Goal: Complete application form: Complete application form

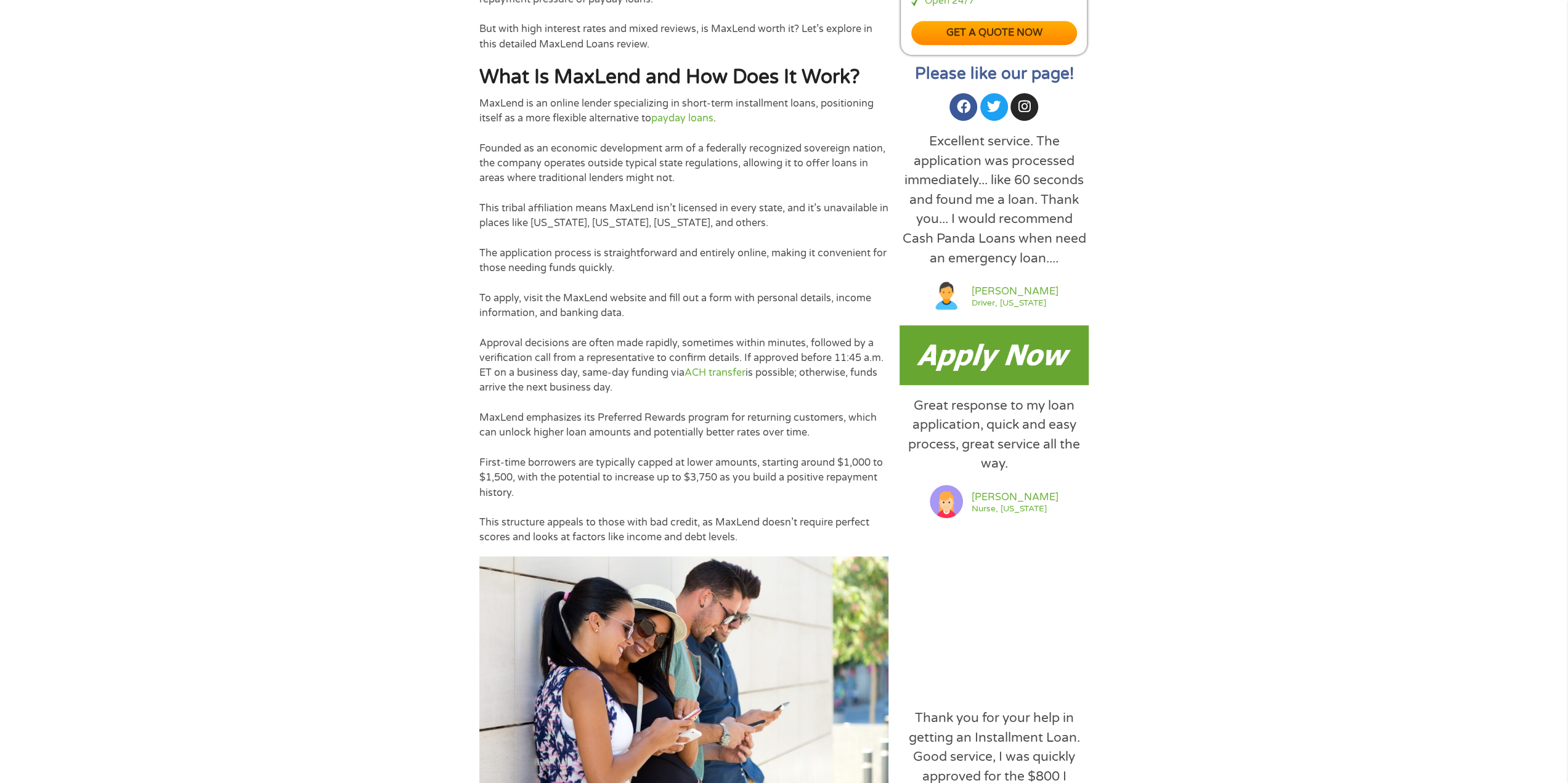
scroll to position [800, 0]
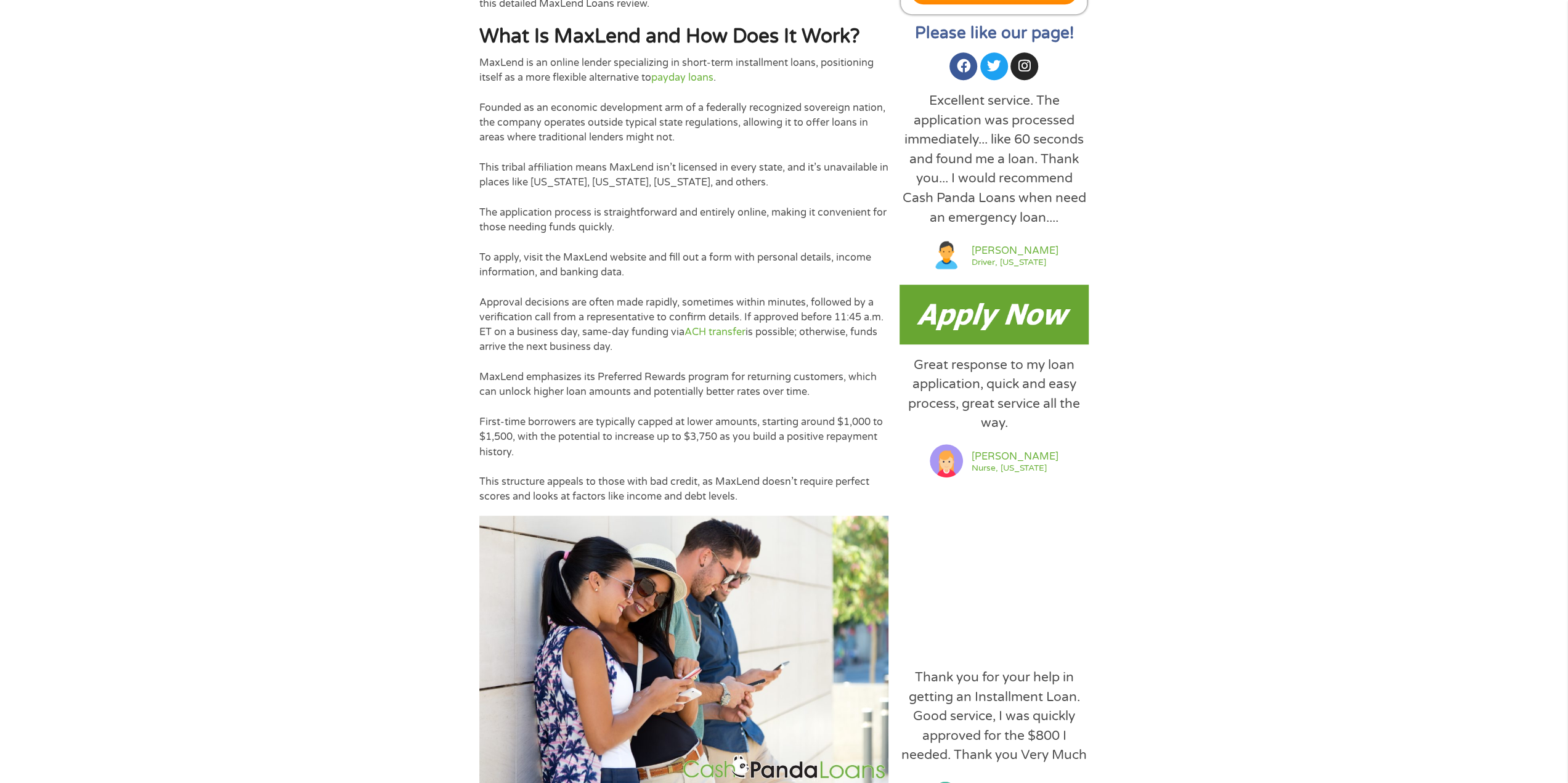
click at [1010, 317] on img at bounding box center [994, 314] width 189 height 59
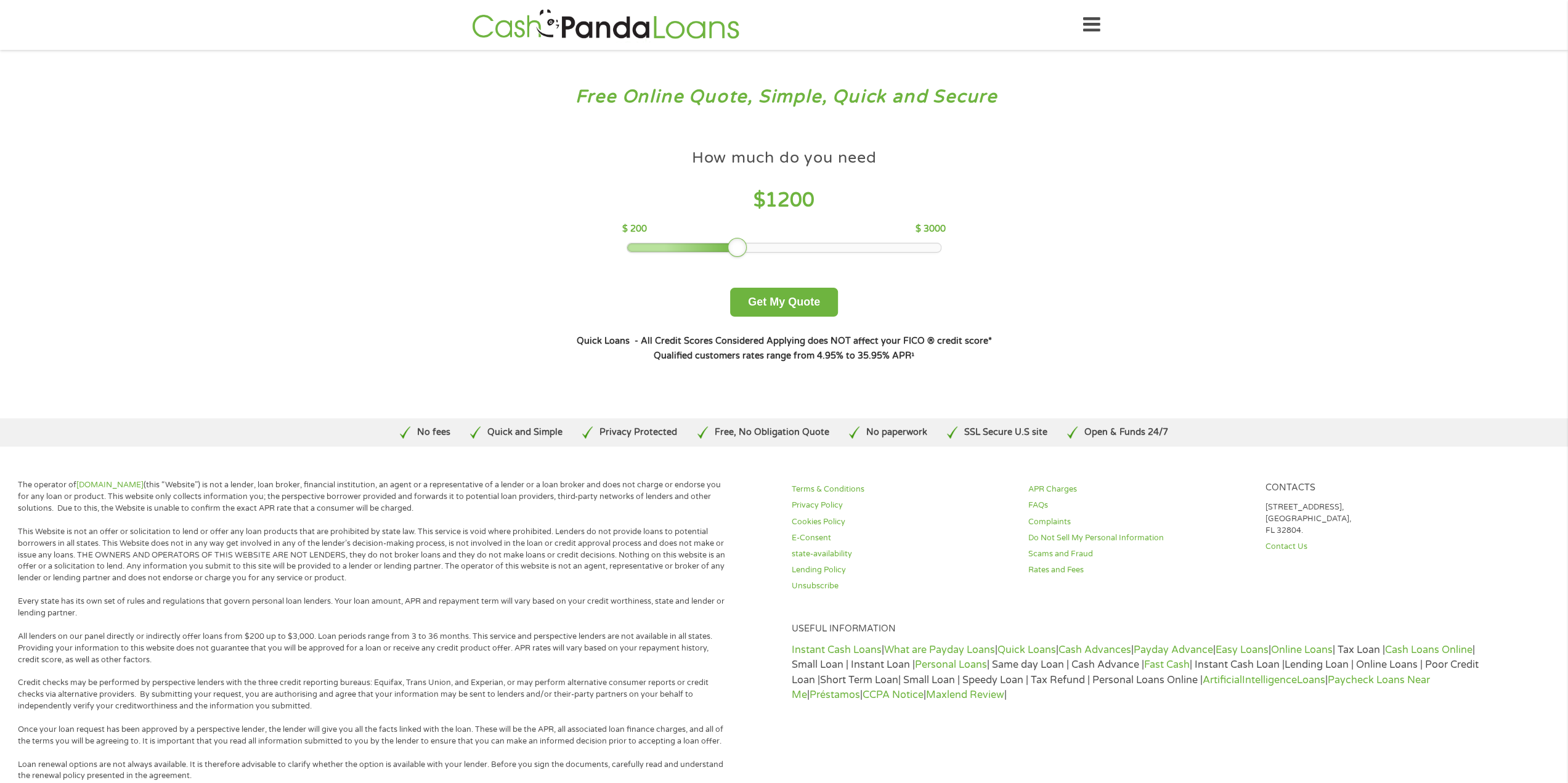
drag, startPoint x: 717, startPoint y: 247, endPoint x: 741, endPoint y: 246, distance: 24.0
click at [741, 246] on div at bounding box center [737, 247] width 20 height 20
click at [810, 296] on button "Get My Quote" at bounding box center [784, 301] width 108 height 29
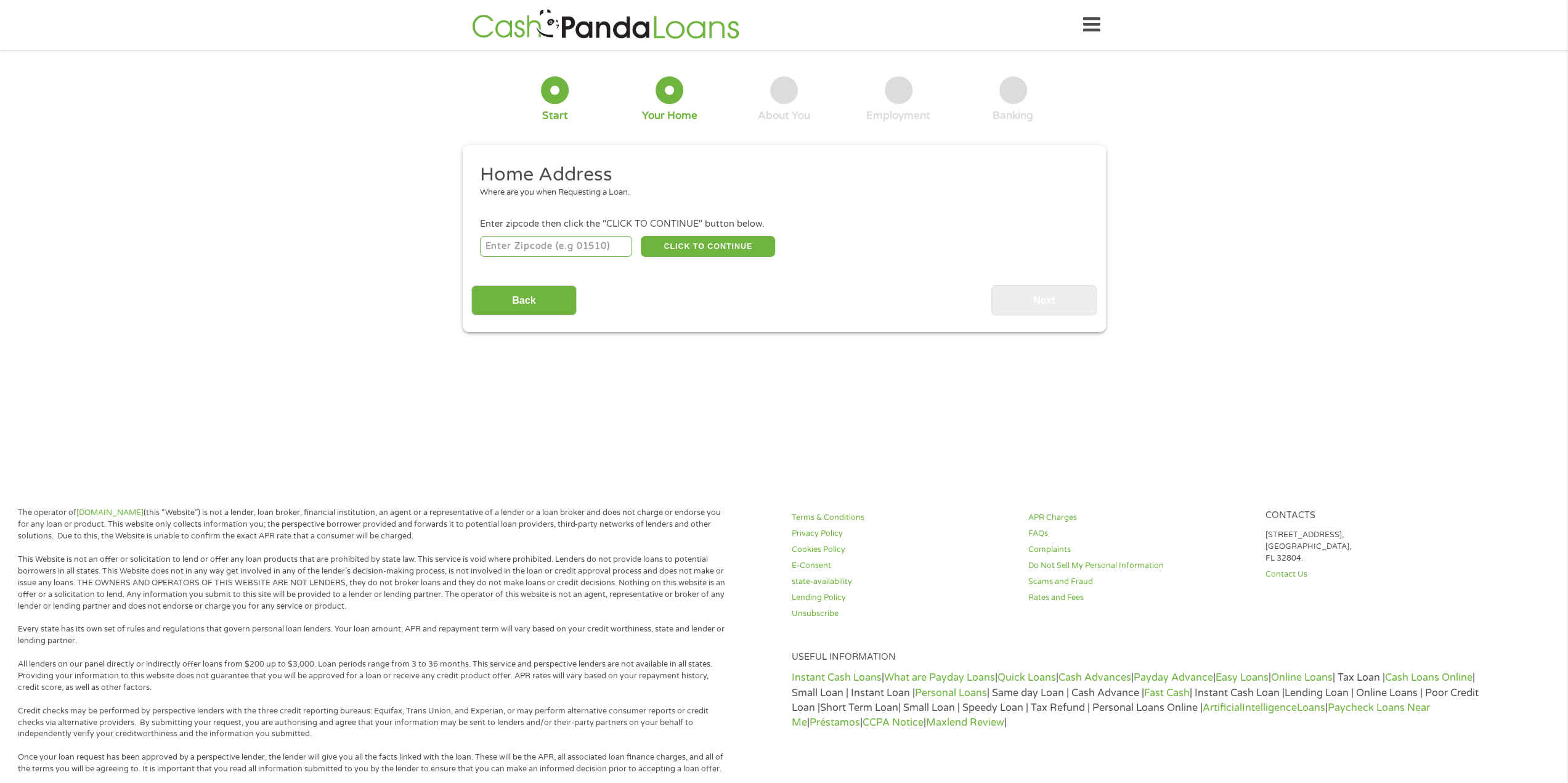
click at [542, 244] on input "number" at bounding box center [556, 246] width 152 height 21
type input "30120"
click at [684, 247] on button "CLICK TO CONTINUE" at bounding box center [708, 246] width 135 height 21
type input "30120"
type input "Cartersville"
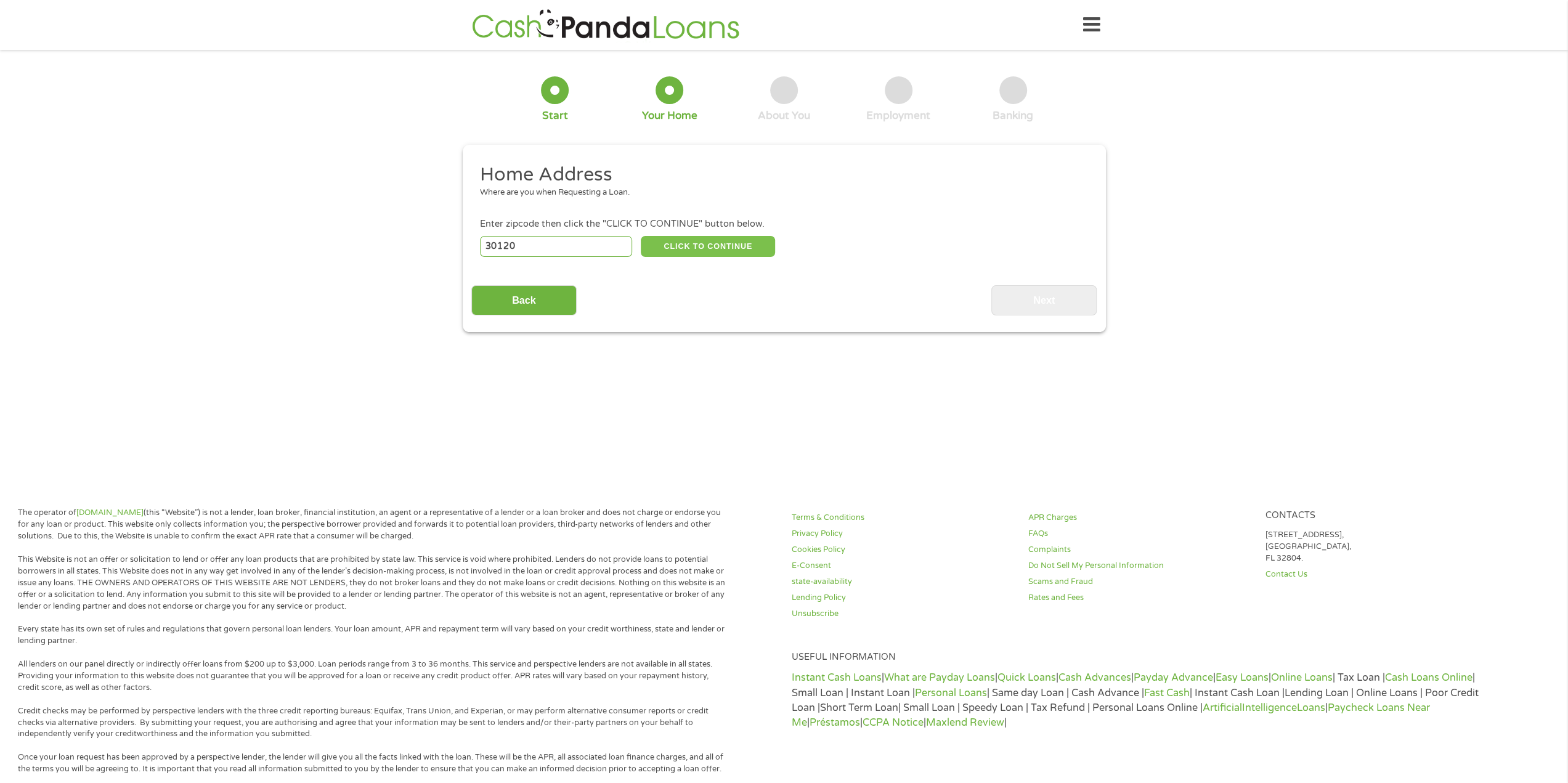
select select "Georgia"
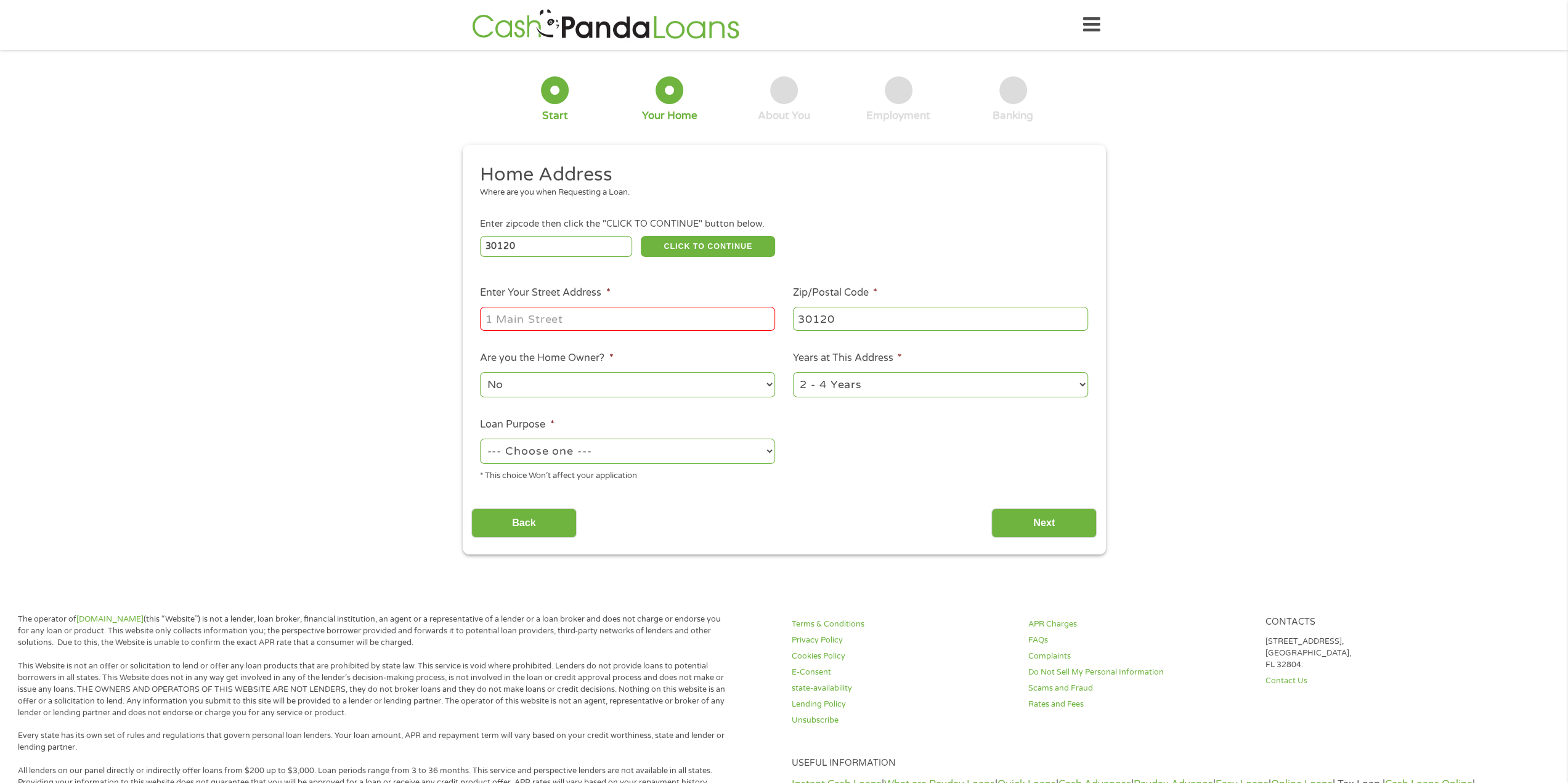
click at [525, 325] on input "Enter Your Street Address *" at bounding box center [627, 318] width 295 height 23
type input "70 tuba dr se"
click at [853, 395] on select "1 Year or less 1 - 2 Years 2 - 4 Years Over 4 Years" at bounding box center [940, 384] width 295 height 25
select select "60months"
click at [793, 373] on select "1 Year or less 1 - 2 Years 2 - 4 Years Over 4 Years" at bounding box center [940, 384] width 295 height 25
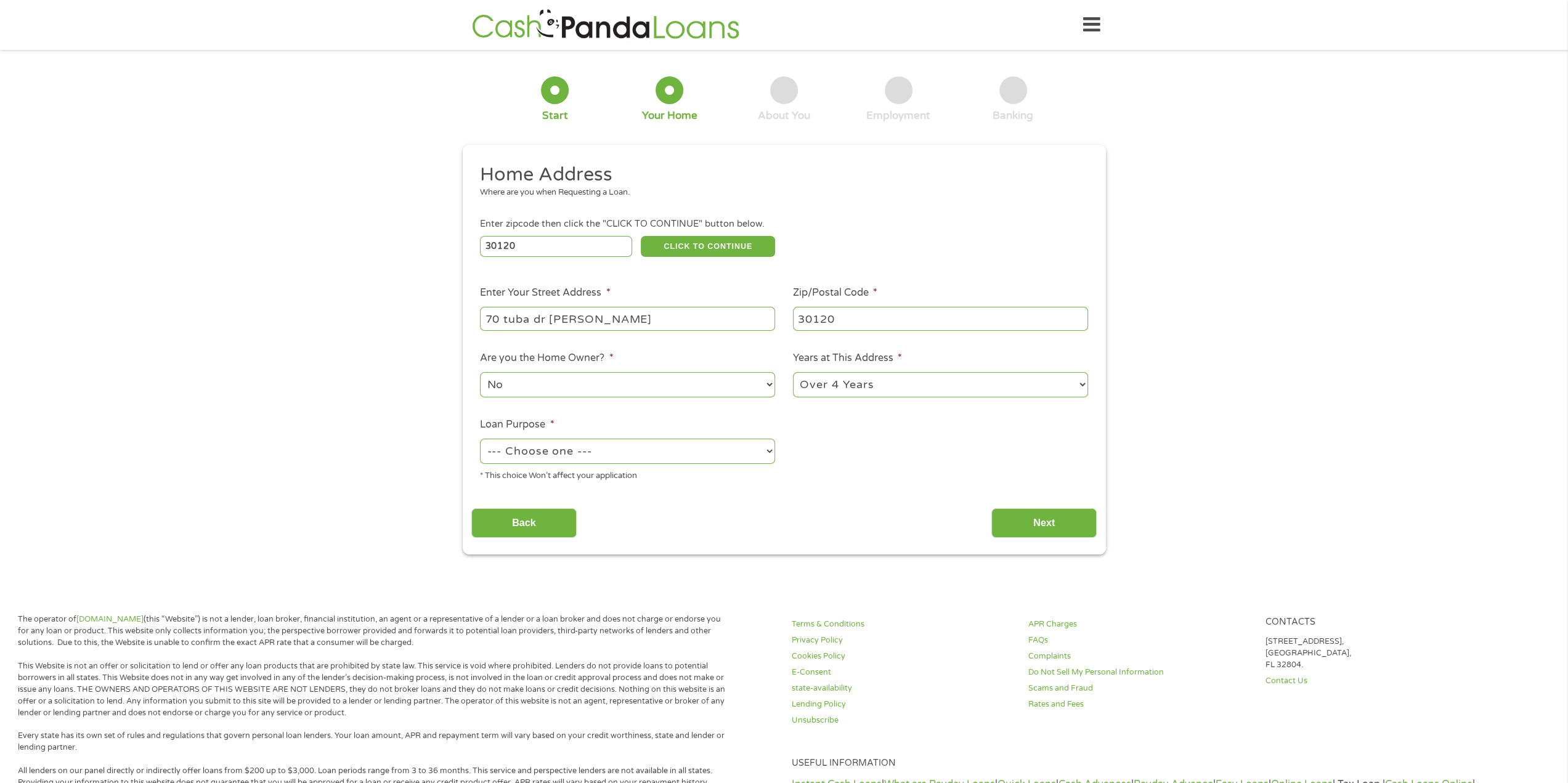
click at [765, 452] on select "--- Choose one --- Pay Bills Debt Consolidation Home Improvement Major Purchase…" at bounding box center [627, 451] width 295 height 25
select select "shorttermcash"
click at [480, 439] on select "--- Choose one --- Pay Bills Debt Consolidation Home Improvement Major Purchase…" at bounding box center [627, 451] width 295 height 25
click at [547, 528] on input "Back" at bounding box center [523, 523] width 105 height 30
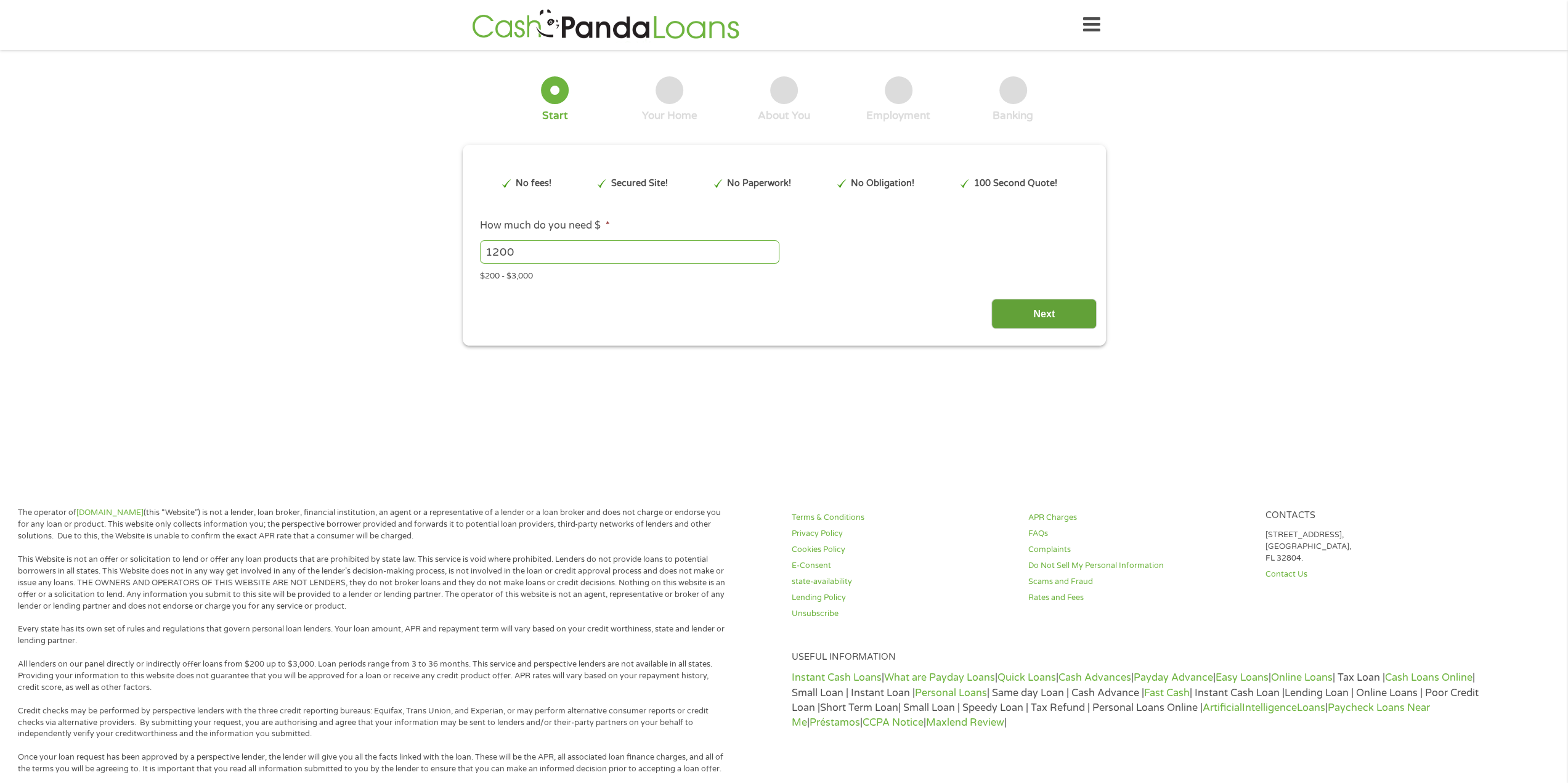
click at [1012, 316] on input "Next" at bounding box center [1044, 314] width 105 height 30
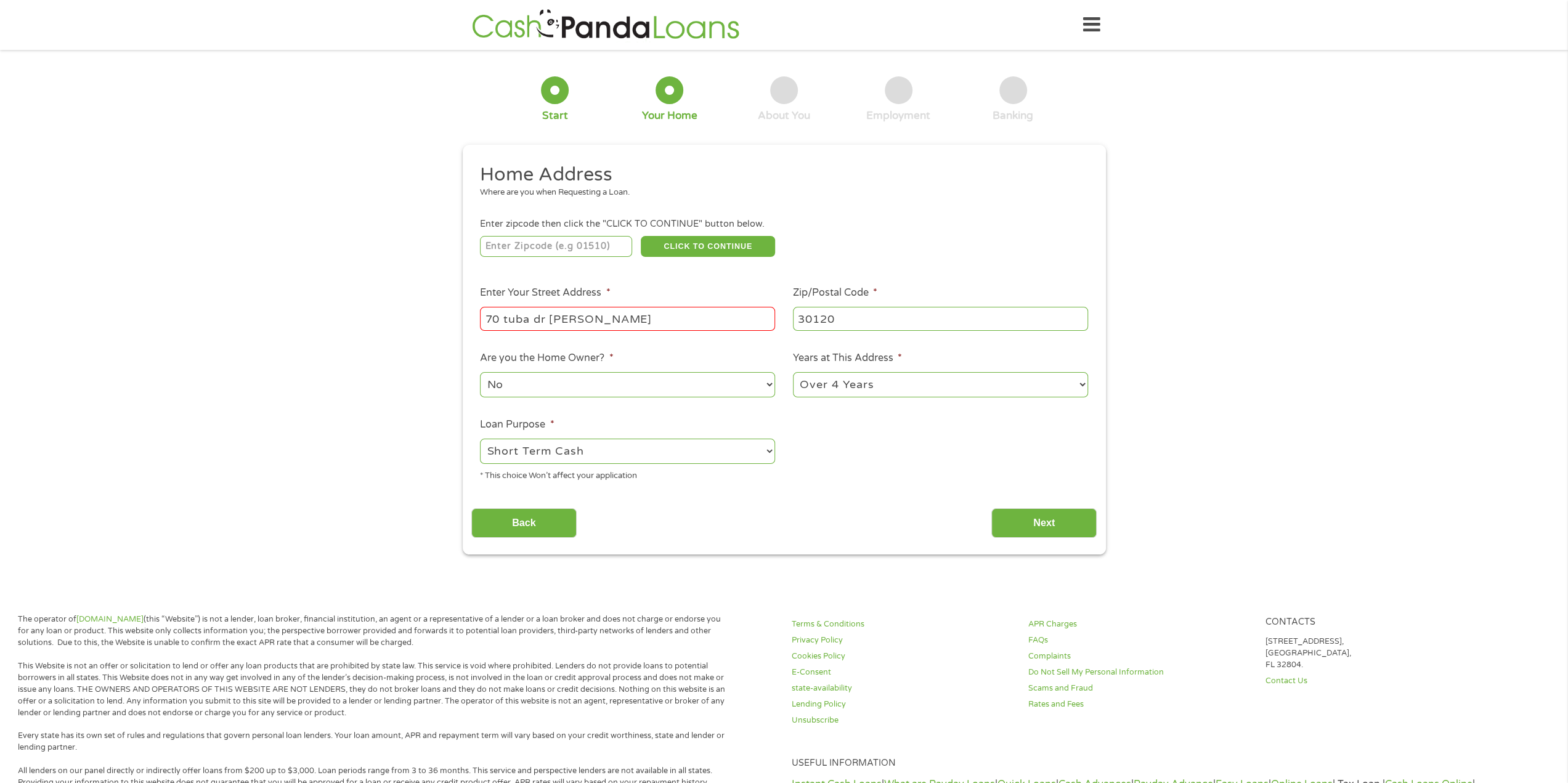
click at [581, 237] on input "number" at bounding box center [556, 246] width 152 height 21
type input "30120"
click at [687, 244] on button "CLICK TO CONTINUE" at bounding box center [708, 246] width 135 height 21
click at [678, 252] on button "CLICK TO CONTINUE" at bounding box center [708, 246] width 135 height 21
click at [583, 311] on input "70 tuba dr se" at bounding box center [627, 318] width 295 height 23
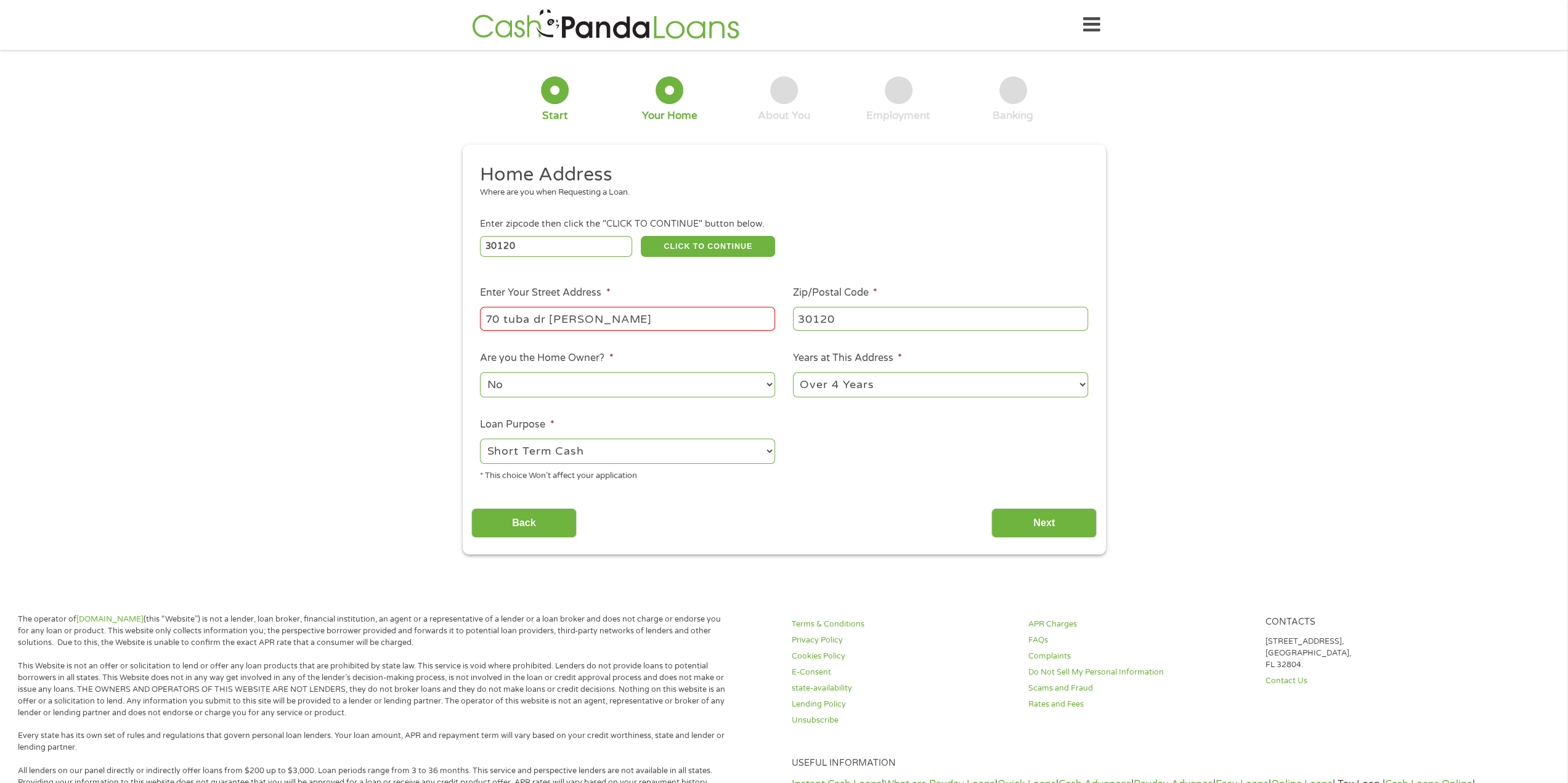
click at [581, 267] on ul "Home Address Where are you when Requesting a Loan. Enter zipcode then click the…" at bounding box center [783, 327] width 625 height 329
click at [684, 251] on button "CLICK TO CONTINUE" at bounding box center [708, 246] width 135 height 21
click at [1006, 522] on input "Next" at bounding box center [1044, 523] width 105 height 30
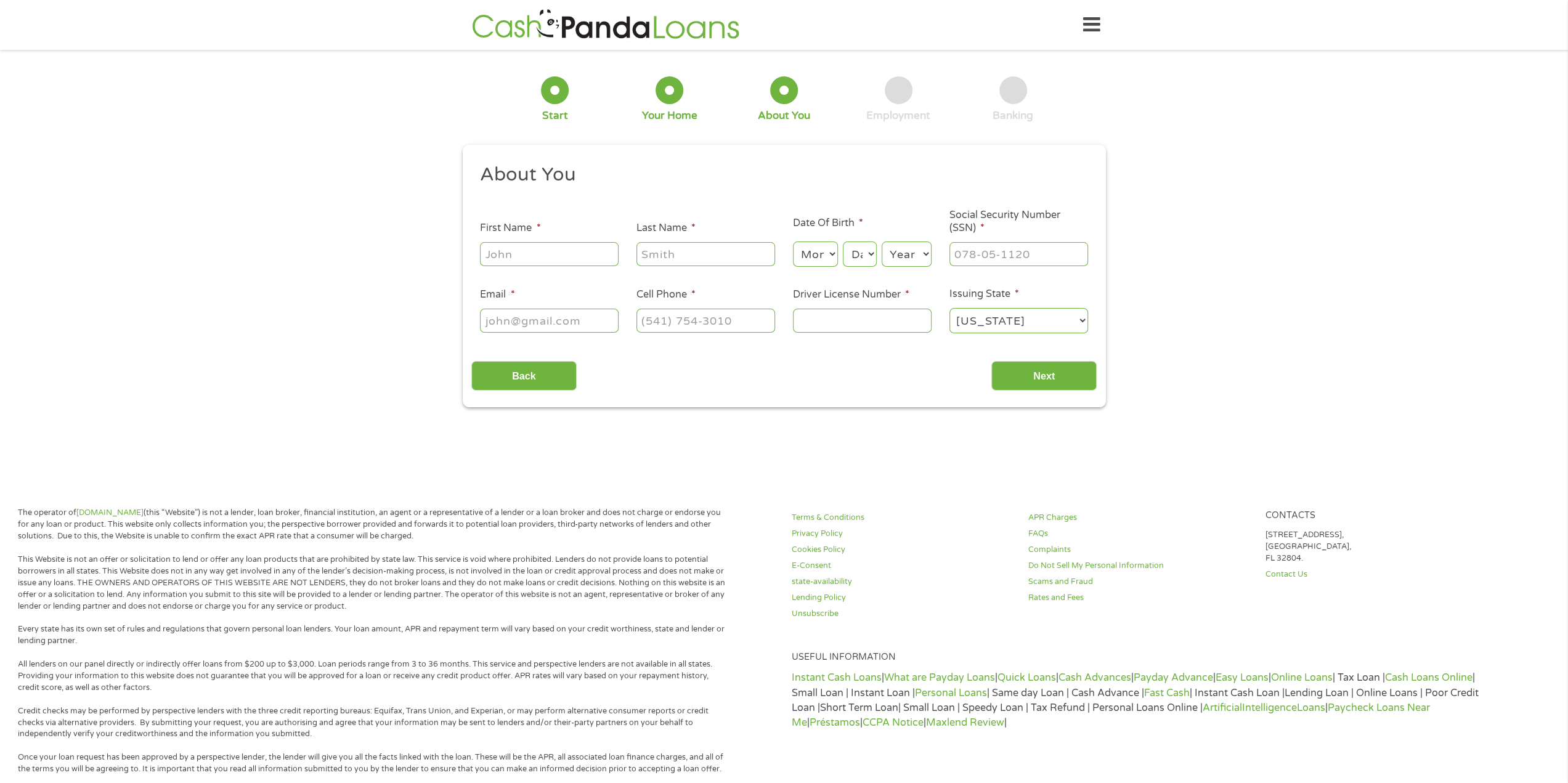
click at [579, 251] on input "First Name *" at bounding box center [549, 254] width 139 height 23
type input "Dale"
type input "Rumph"
click at [832, 254] on select "Month 1 2 3 4 5 6 7 8 9 10 11 12" at bounding box center [816, 254] width 45 height 25
select select "12"
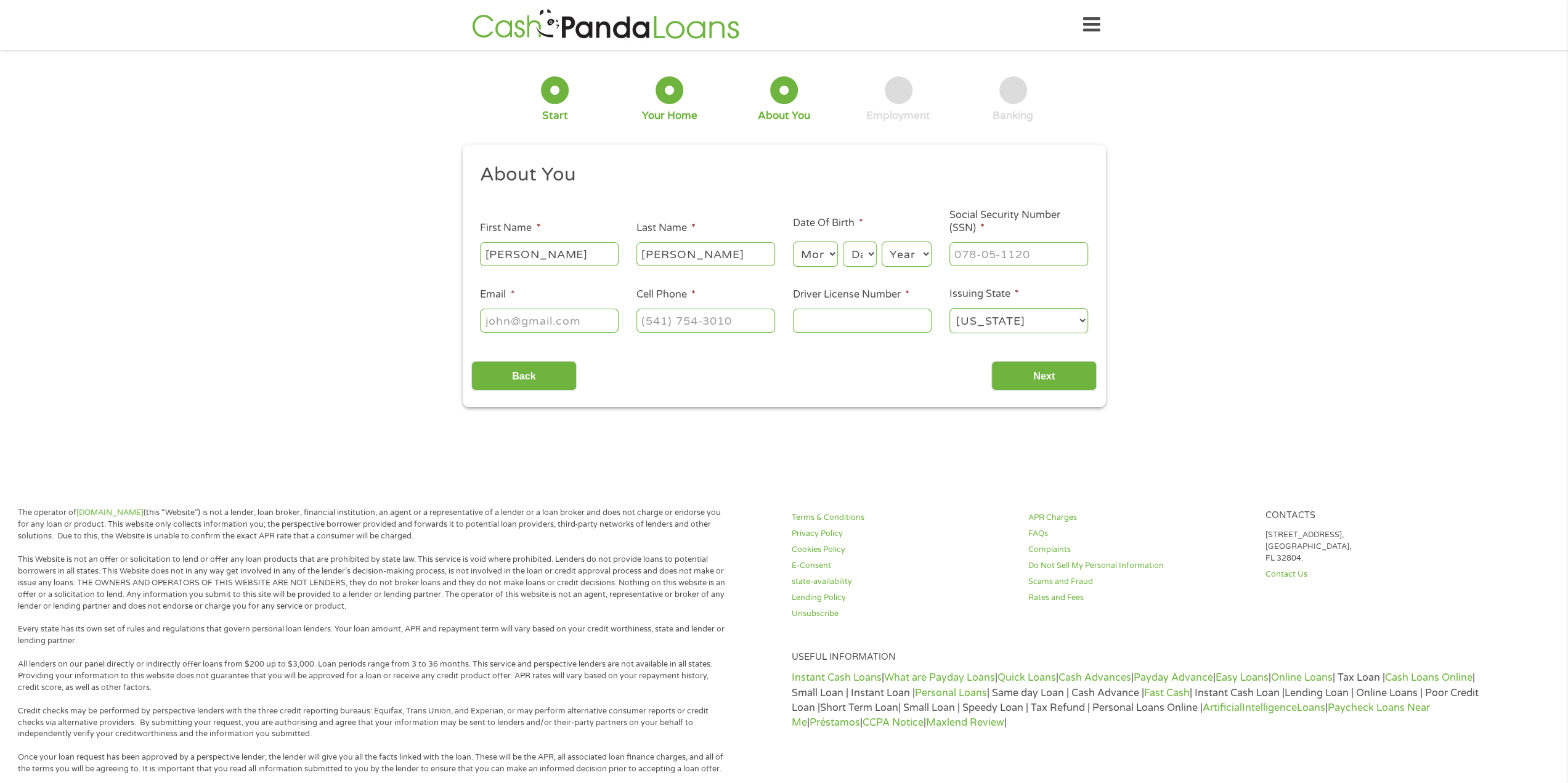
click at [793, 242] on select "Month 1 2 3 4 5 6 7 8 9 10 11 12" at bounding box center [816, 254] width 45 height 25
click at [864, 259] on select "Day 1 2 3 4 5 6 7 8 9 10 11 12 13 14 15 16 17 18 19 20 21 22 23 24 25 26 27 28 …" at bounding box center [860, 254] width 33 height 25
select select "17"
click at [843, 242] on select "Day 1 2 3 4 5 6 7 8 9 10 11 12 13 14 15 16 17 18 19 20 21 22 23 24 25 26 27 28 …" at bounding box center [860, 254] width 33 height 25
click at [903, 247] on select "Year 2007 2006 2005 2004 2003 2002 2001 2000 1999 1998 1997 1996 1995 1994 1993…" at bounding box center [906, 254] width 50 height 25
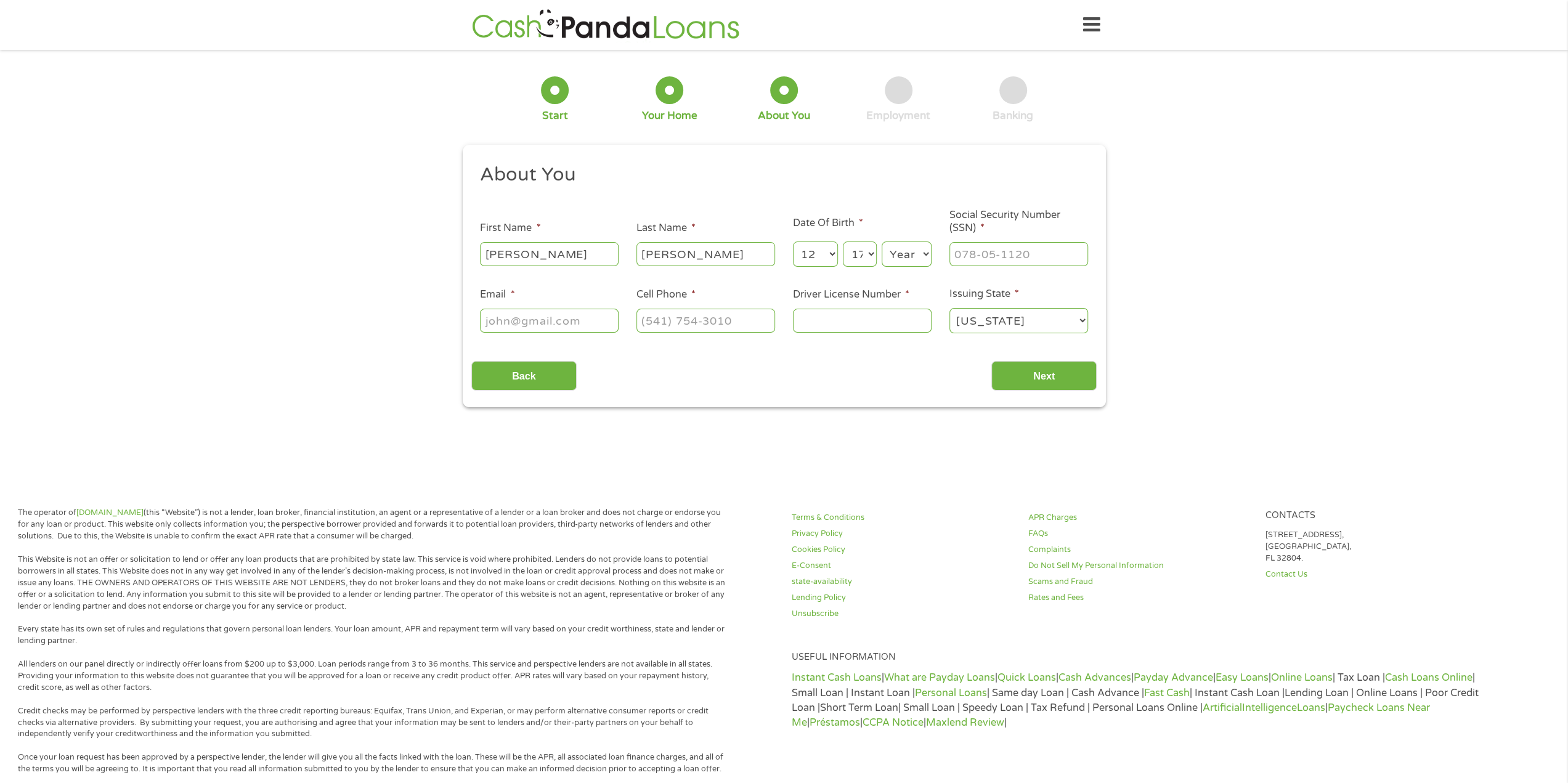
select select "1984"
click at [881, 242] on select "Year 2007 2006 2005 2004 2003 2002 2001 2000 1999 1998 1997 1996 1995 1994 1993…" at bounding box center [906, 254] width 50 height 25
click at [989, 254] on input "___-__-____" at bounding box center [1018, 254] width 139 height 23
type input "253-57-4977"
click at [546, 317] on input "Email *" at bounding box center [549, 321] width 139 height 23
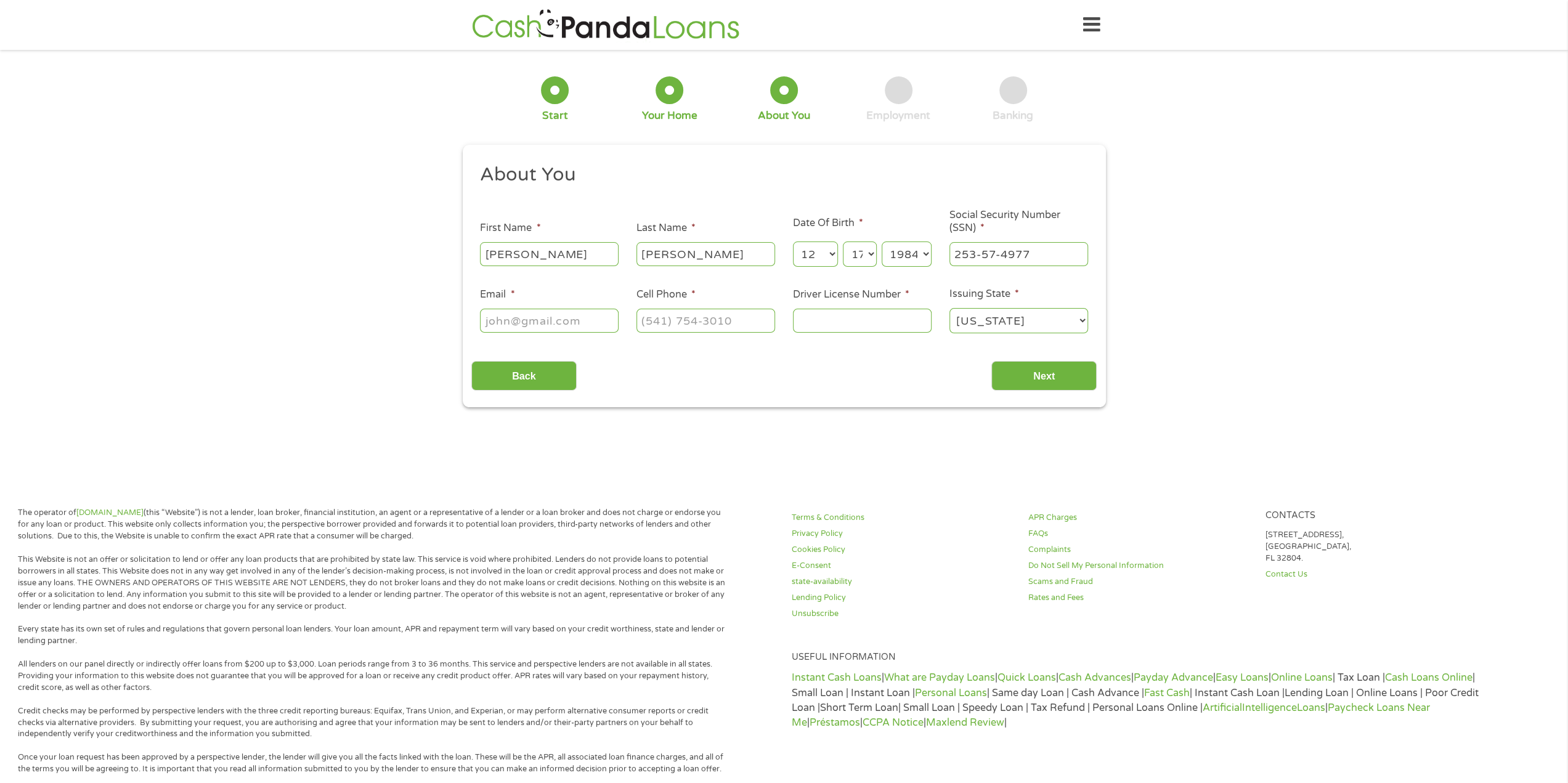
click at [546, 317] on input "Email *" at bounding box center [549, 321] width 139 height 23
type input "dale.fusion@gmail.com"
click at [748, 323] on input "(___) ___-____" at bounding box center [705, 321] width 139 height 23
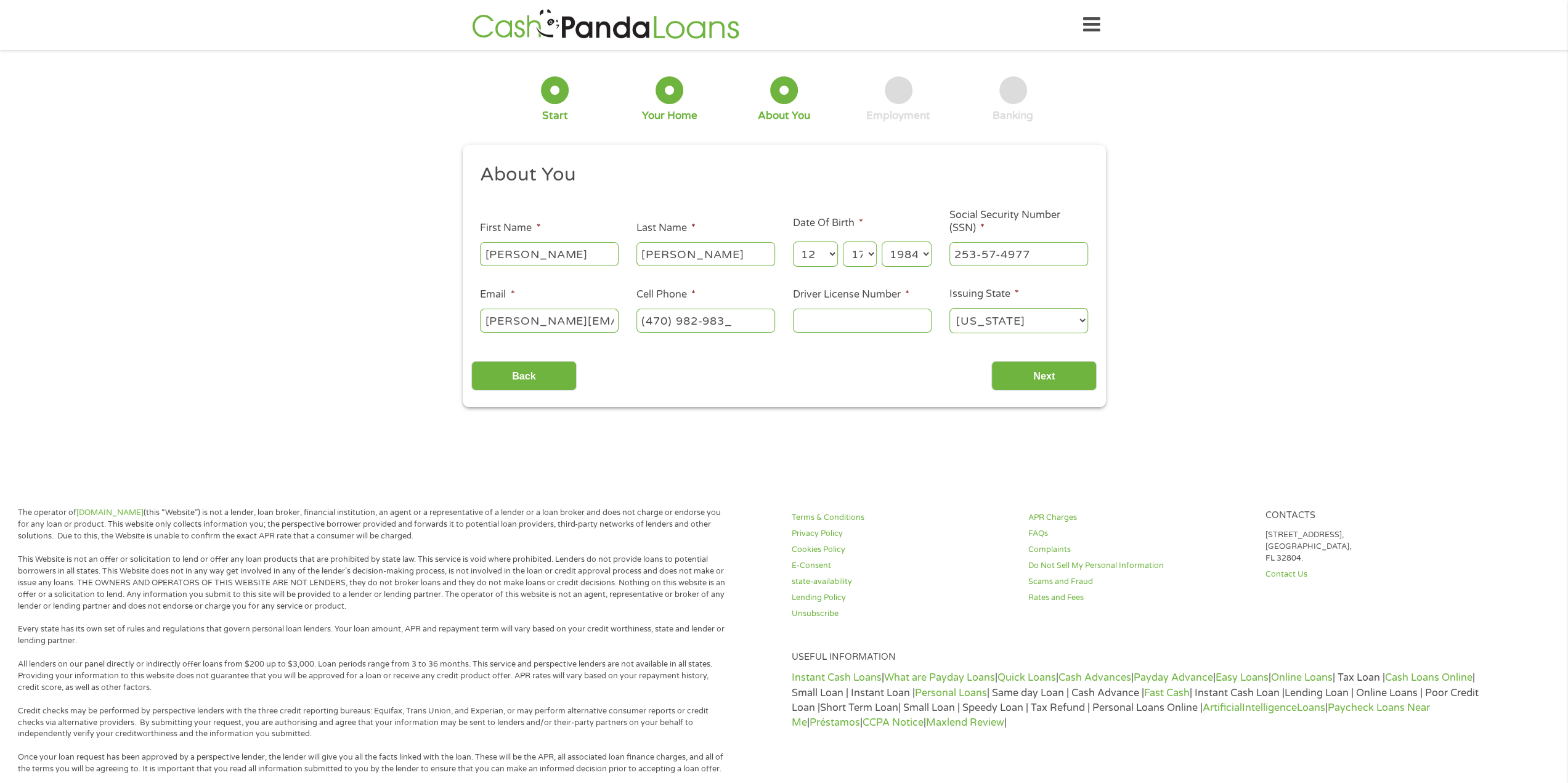
type input "(470) 982-9831"
click at [825, 318] on input "Driver License Number *" at bounding box center [862, 321] width 139 height 23
type input "050431813"
click at [1018, 388] on input "Next" at bounding box center [1044, 376] width 105 height 30
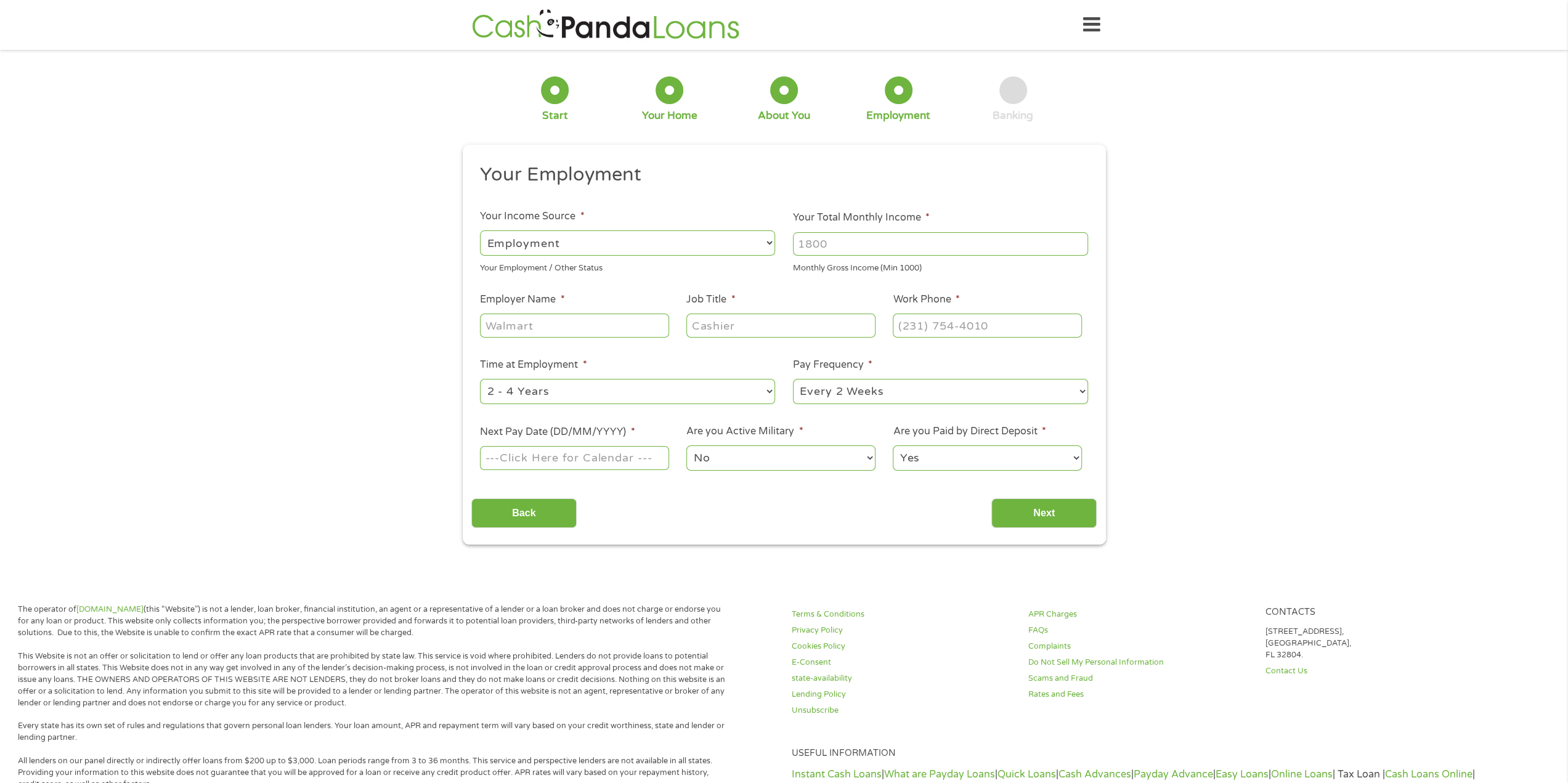
scroll to position [5, 5]
drag, startPoint x: 842, startPoint y: 240, endPoint x: 750, endPoint y: 242, distance: 92.0
click at [751, 242] on ul "Your Employment Your Income Source * --- Choose one --- Employment Self Employe…" at bounding box center [783, 322] width 625 height 319
type input "5000"
click at [622, 325] on input "Employer Name *" at bounding box center [574, 325] width 189 height 23
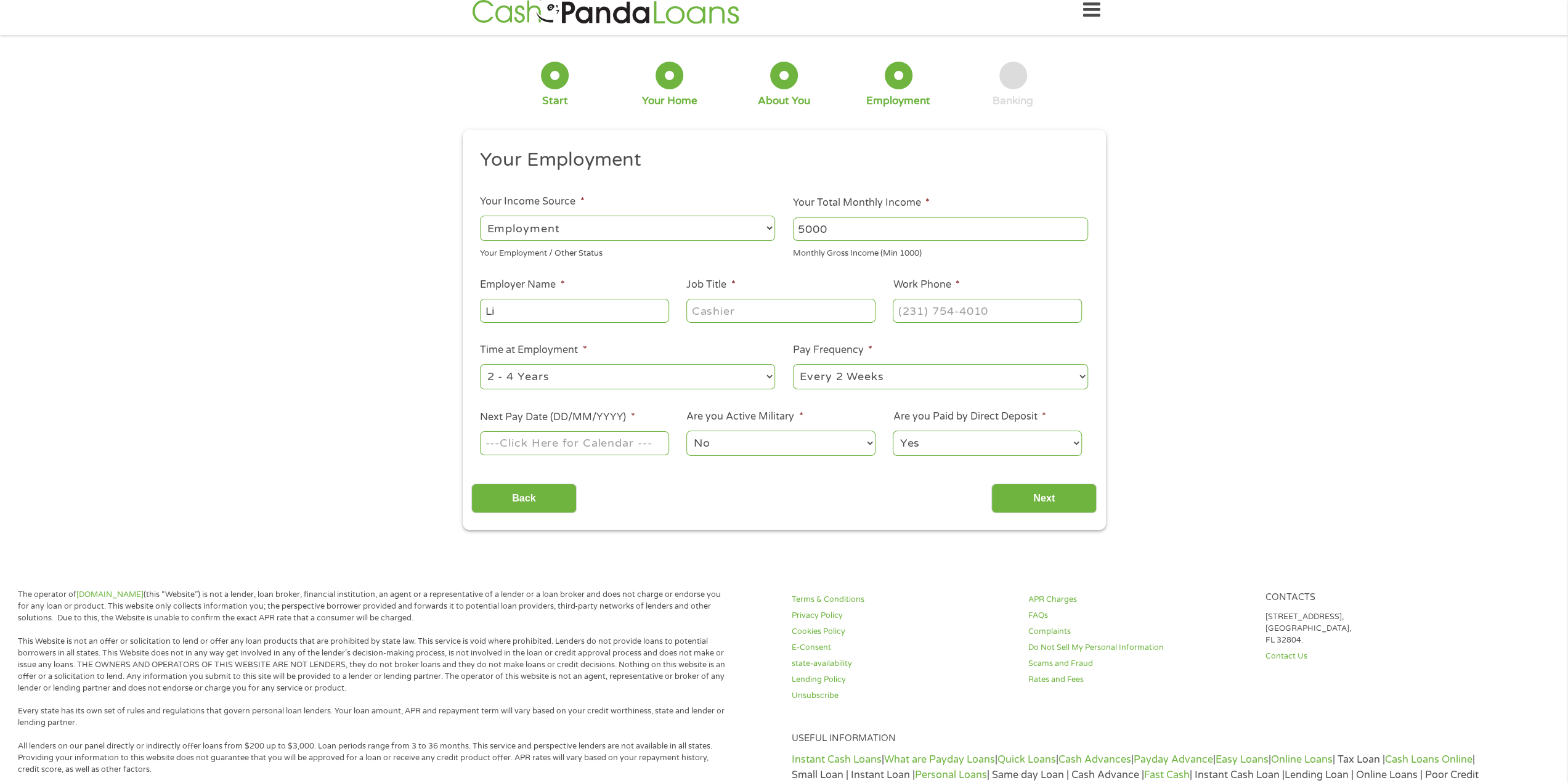
scroll to position [13, 0]
type input "Lincoln Financial"
type input "Network Engineer"
type input "(___) ___-____"
